Goal: Task Accomplishment & Management: Use online tool/utility

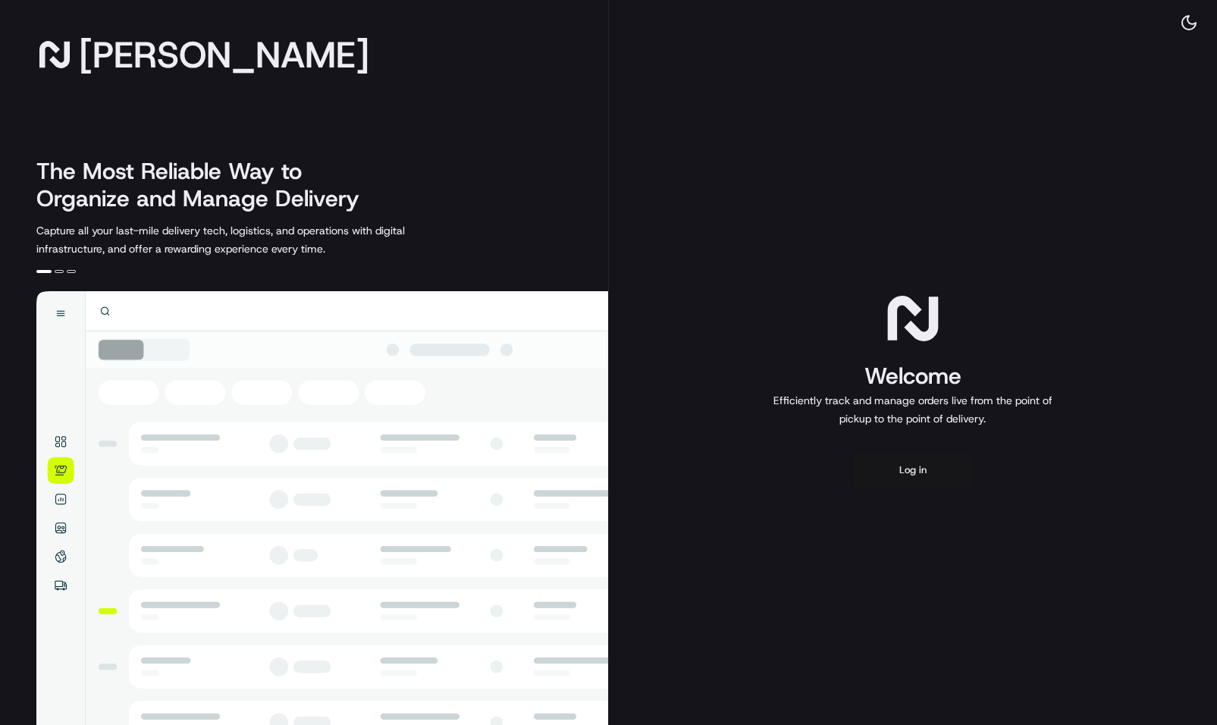
click at [923, 468] on button "Log in" at bounding box center [912, 470] width 121 height 36
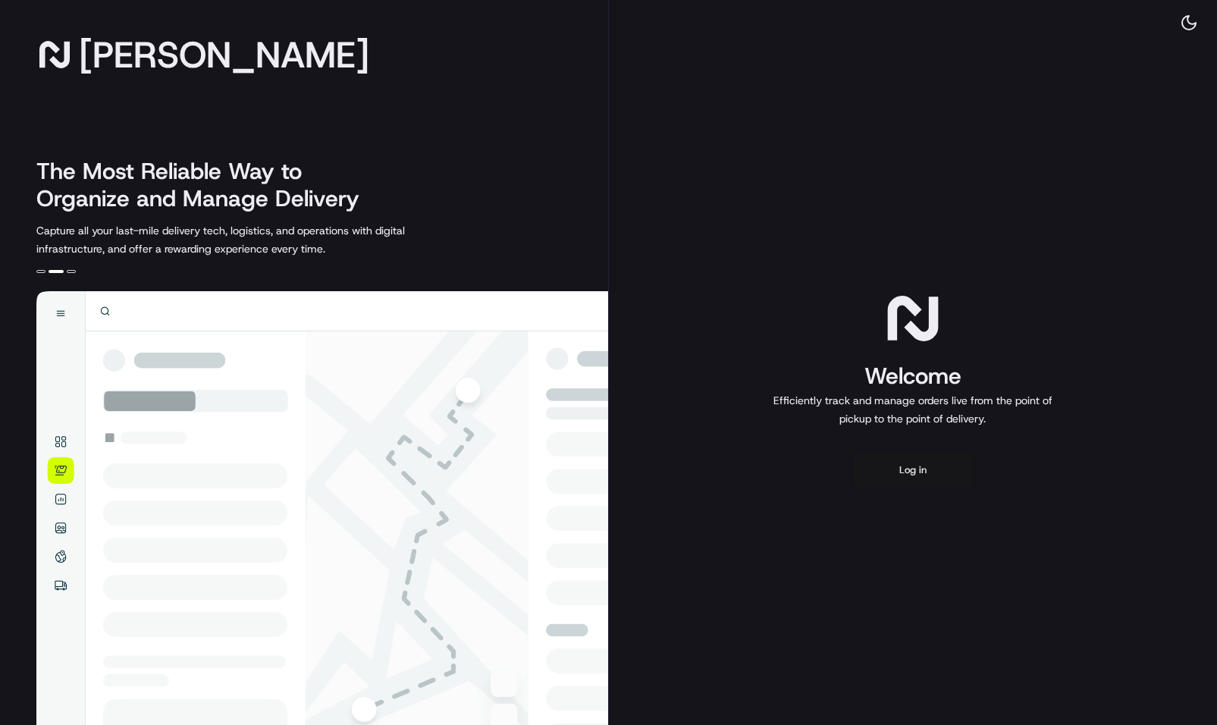
click at [929, 459] on button "Log in" at bounding box center [912, 470] width 121 height 36
